Goal: Task Accomplishment & Management: Manage account settings

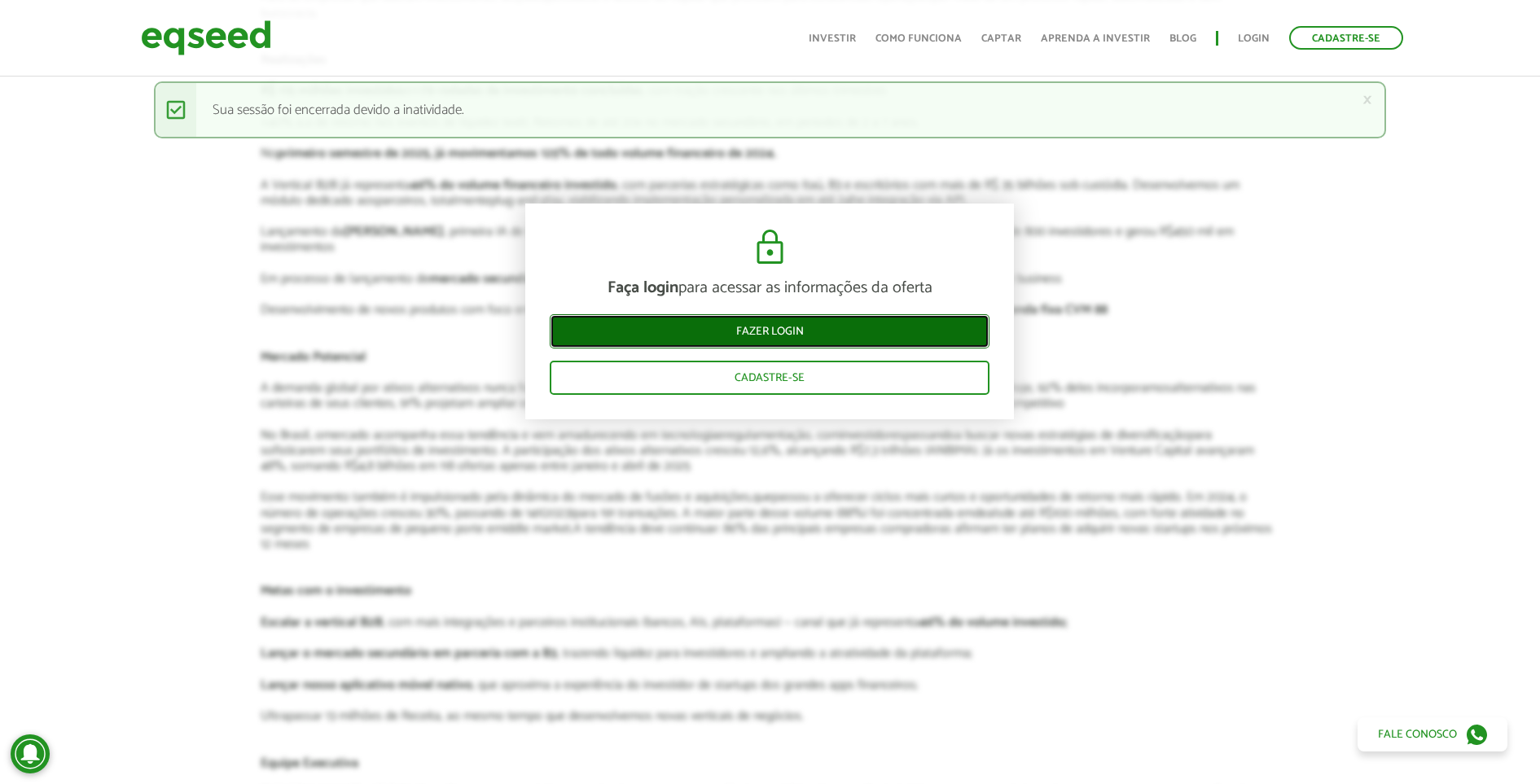
click at [911, 320] on link "Fazer login" at bounding box center [770, 331] width 440 height 34
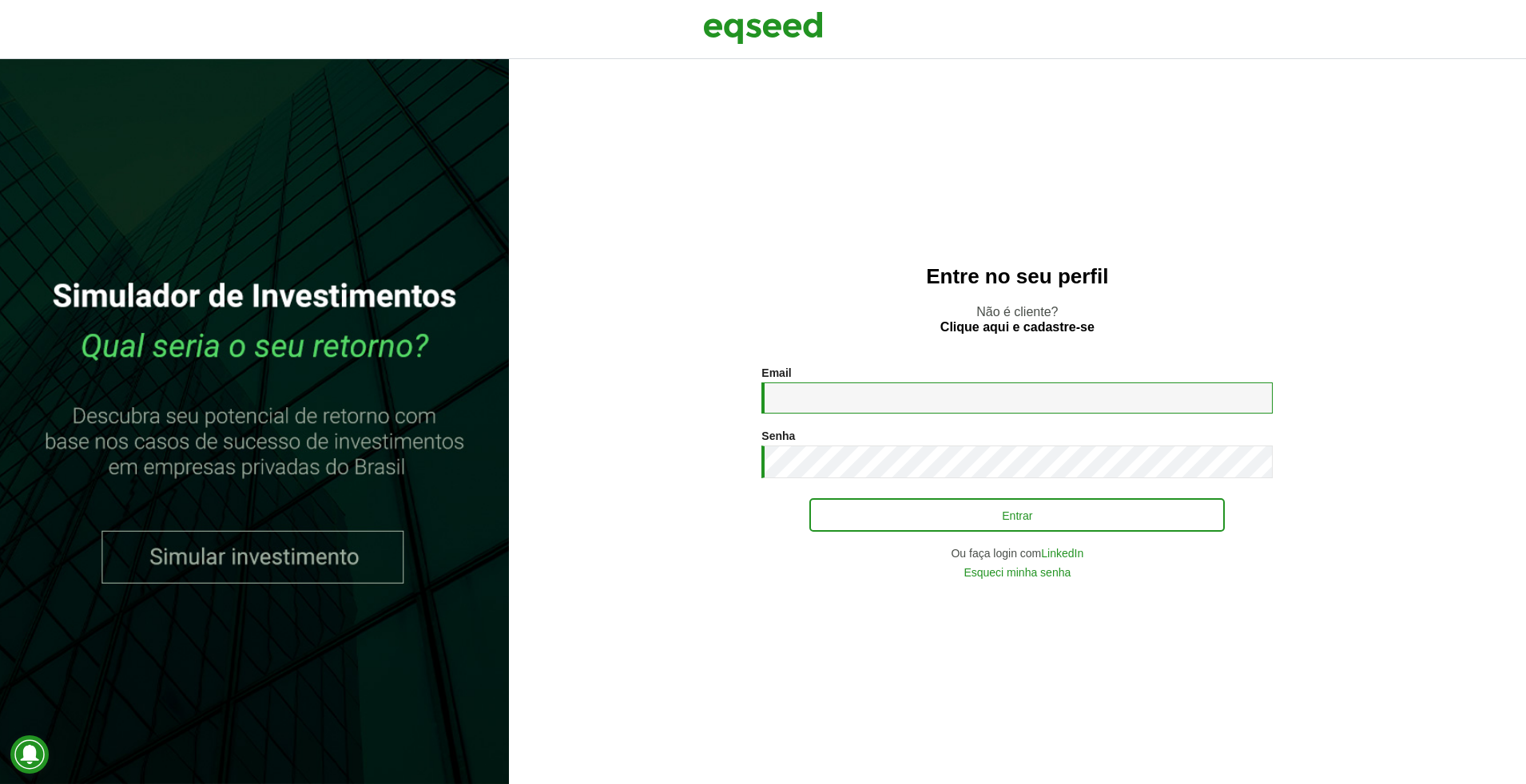
type input "**********"
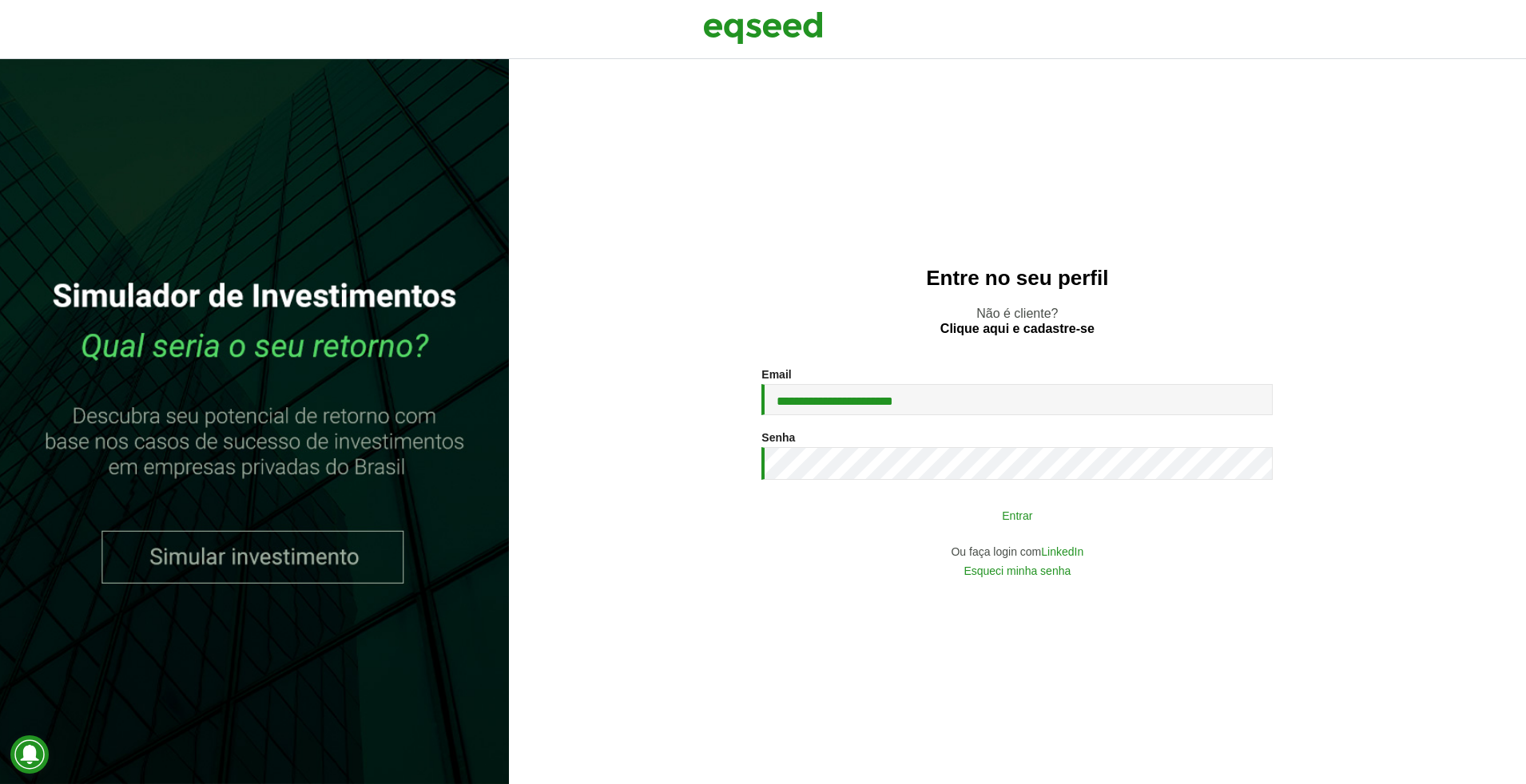
click at [980, 524] on button "Entrar" at bounding box center [1017, 515] width 416 height 30
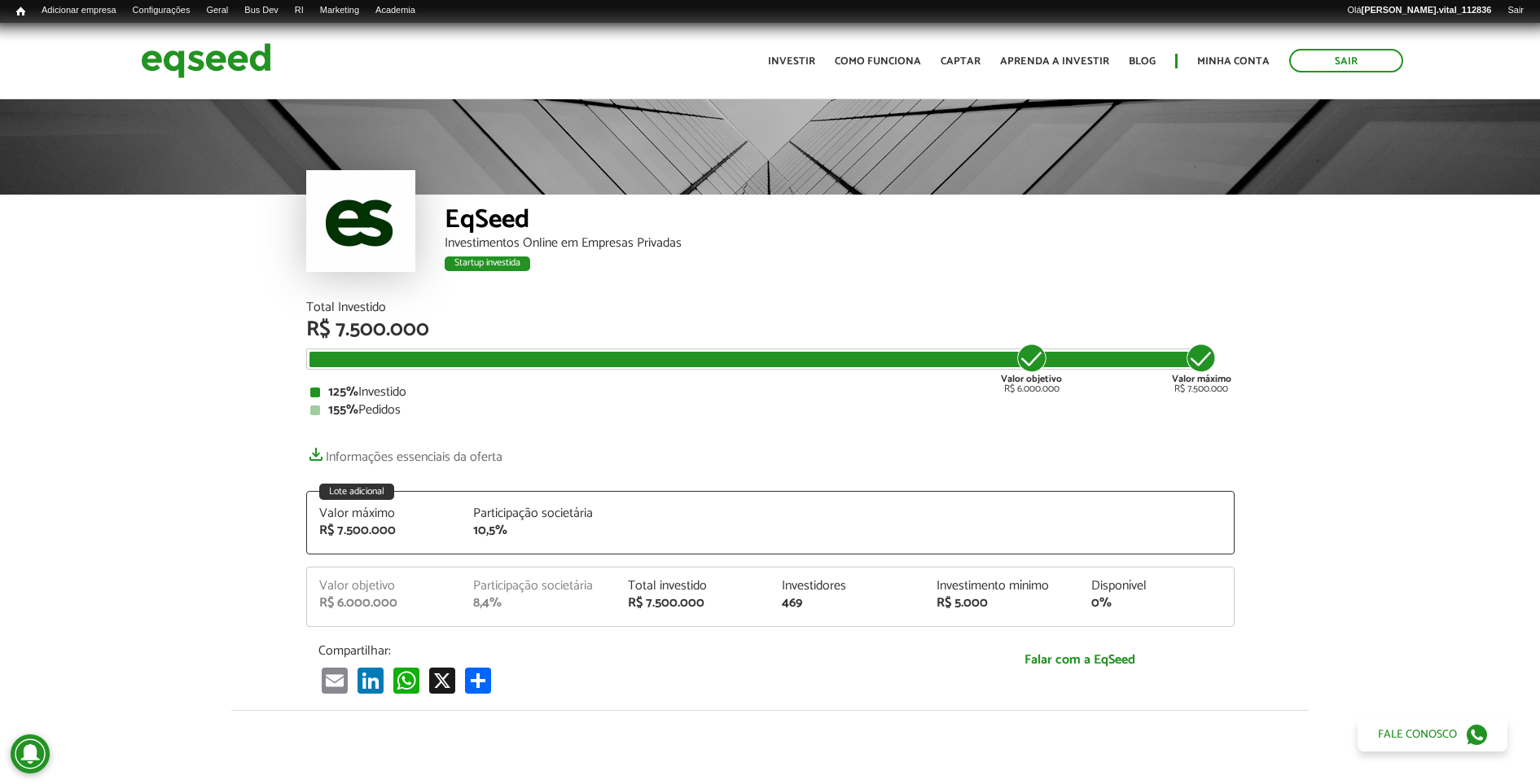
scroll to position [1615, 0]
